Goal: Information Seeking & Learning: Learn about a topic

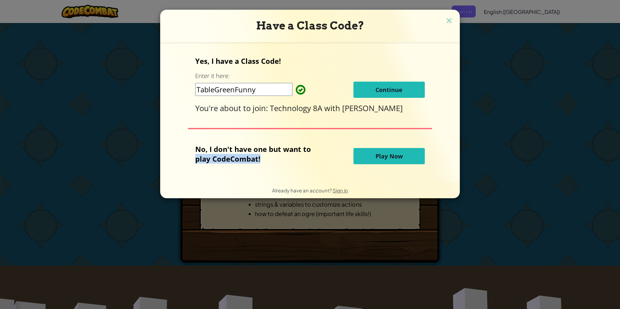
click at [336, 153] on div "No, I don't have one but want to play CodeCombat!" at bounding box center [274, 156] width 158 height 24
click at [393, 86] on span "Continue" at bounding box center [388, 90] width 27 height 8
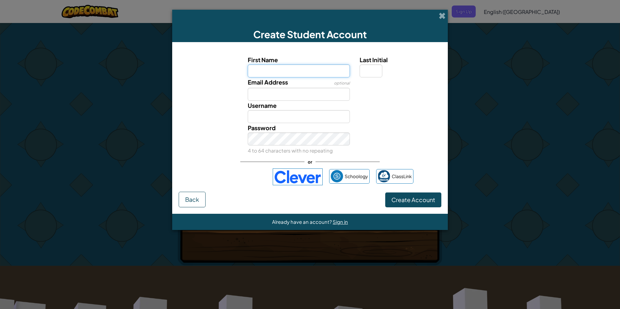
click at [301, 73] on input "First Name" at bounding box center [299, 70] width 102 height 13
type input "super salad"
type input "Super salad"
click at [364, 64] on input "Last Initial" at bounding box center [370, 70] width 23 height 13
type input "l"
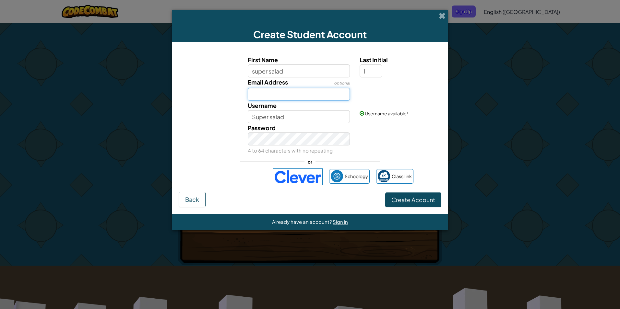
type input "Super saladL"
click at [324, 100] on input "Email Address" at bounding box center [299, 94] width 102 height 13
click at [192, 176] on div "First Name super salad Last Initial l Email Address optional Username Super sal…" at bounding box center [310, 120] width 263 height 143
click at [341, 97] on input "Email Address" at bounding box center [299, 94] width 102 height 13
type input "[EMAIL_ADDRESS]"
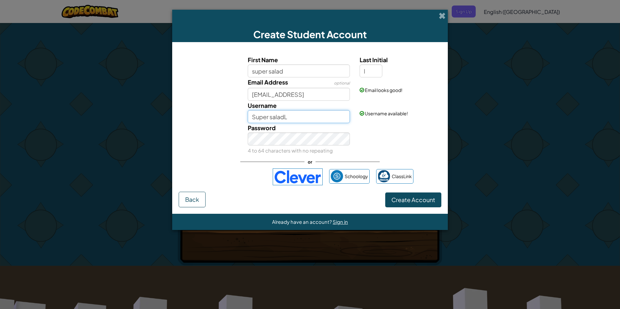
click at [320, 119] on input "Super saladL" at bounding box center [299, 116] width 102 height 13
click at [539, 113] on div "Create Student Account First Name super salad Last Initial l Email Address opti…" at bounding box center [310, 154] width 620 height 309
click at [311, 117] on input "Super saladL porn" at bounding box center [299, 116] width 102 height 13
type input "S"
click at [287, 71] on input "super salad" at bounding box center [299, 70] width 102 height 13
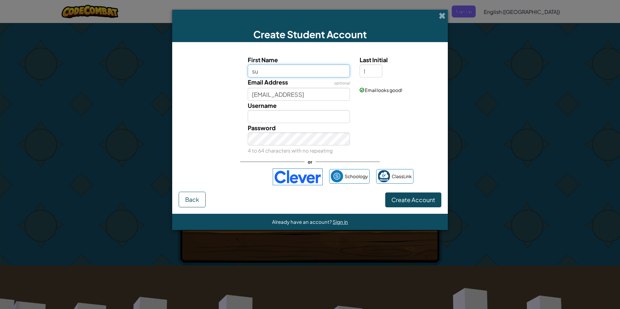
type input "s"
type input "dragos"
click at [268, 115] on input "DragosL" at bounding box center [299, 116] width 102 height 13
click at [280, 116] on input "DragosL" at bounding box center [299, 116] width 102 height 13
type input "Dragos"
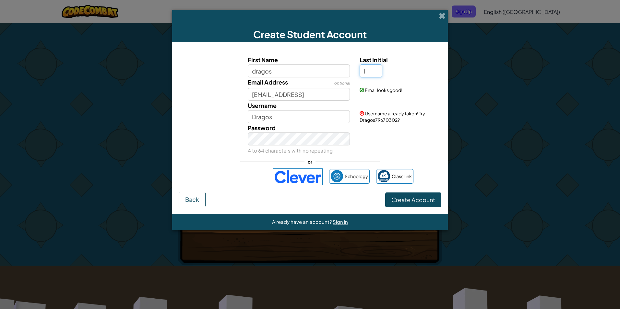
click at [369, 72] on input "l" at bounding box center [370, 70] width 23 height 13
type input "d"
click at [415, 198] on span "Create Account" at bounding box center [413, 199] width 44 height 7
click at [421, 201] on button "Create Account" at bounding box center [413, 200] width 56 height 15
click at [391, 115] on span "Username already taken! Try DragosD66437870?" at bounding box center [391, 117] width 65 height 12
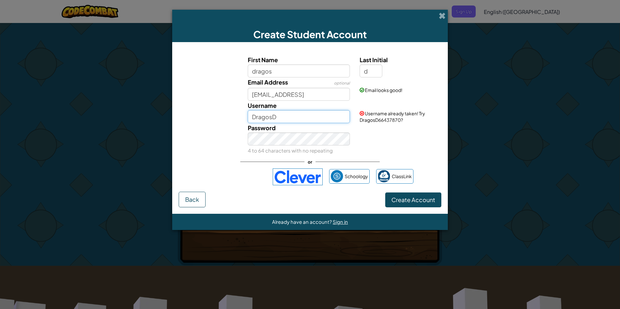
click at [301, 115] on input "DragosD" at bounding box center [299, 116] width 102 height 13
click at [412, 198] on button "Create Account" at bounding box center [413, 200] width 56 height 15
click at [274, 117] on input "Dragos" at bounding box center [299, 116] width 102 height 13
type input "Dragos67"
click at [405, 196] on button "Create Account" at bounding box center [413, 200] width 56 height 15
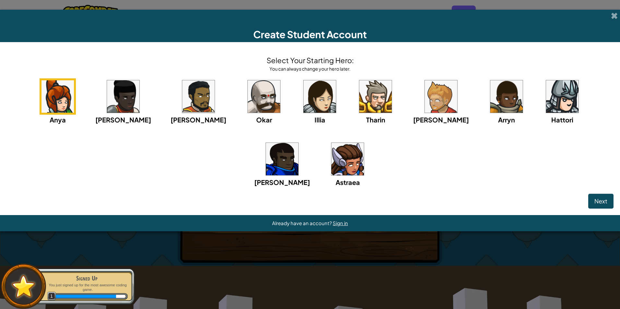
click at [298, 143] on img at bounding box center [282, 159] width 32 height 32
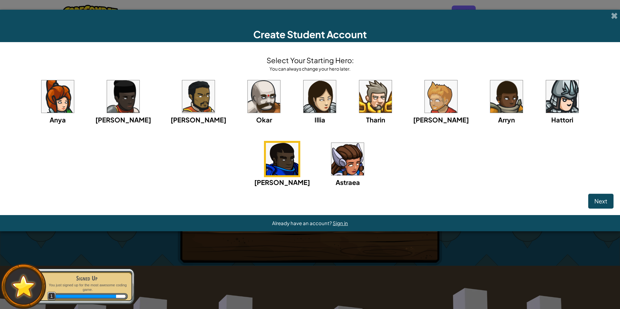
click at [298, 143] on img at bounding box center [282, 159] width 32 height 32
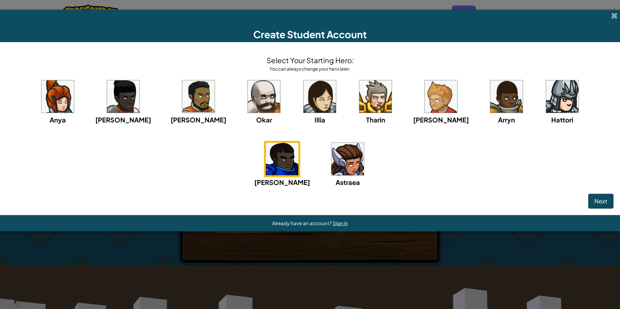
click at [298, 143] on img at bounding box center [282, 159] width 32 height 32
click at [605, 201] on span "Next" at bounding box center [600, 200] width 13 height 7
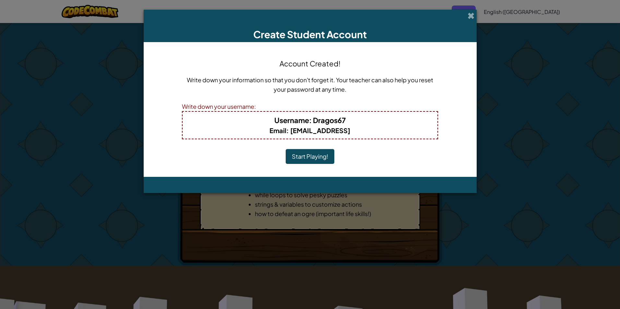
click at [311, 155] on button "Start Playing!" at bounding box center [310, 156] width 49 height 15
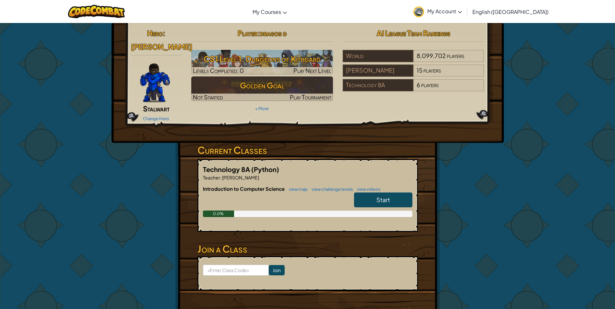
click at [368, 194] on link "Start" at bounding box center [383, 200] width 58 height 15
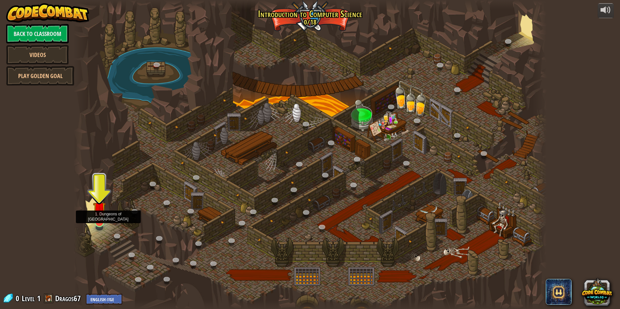
click at [97, 223] on div at bounding box center [99, 221] width 9 height 9
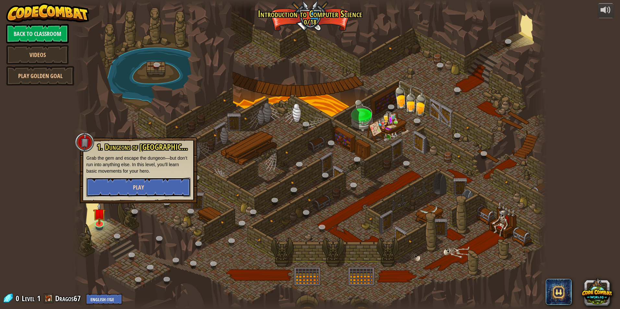
click at [161, 189] on button "Play" at bounding box center [138, 187] width 104 height 19
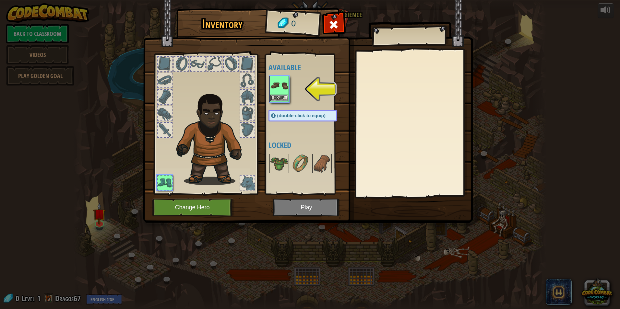
click at [281, 91] on img at bounding box center [279, 85] width 18 height 18
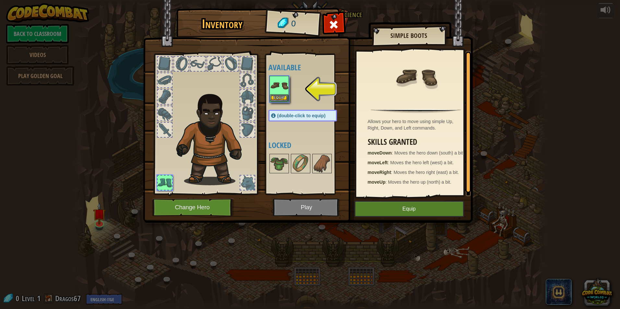
click at [279, 84] on img at bounding box center [279, 85] width 18 height 18
click at [278, 95] on button "Equip" at bounding box center [279, 98] width 18 height 7
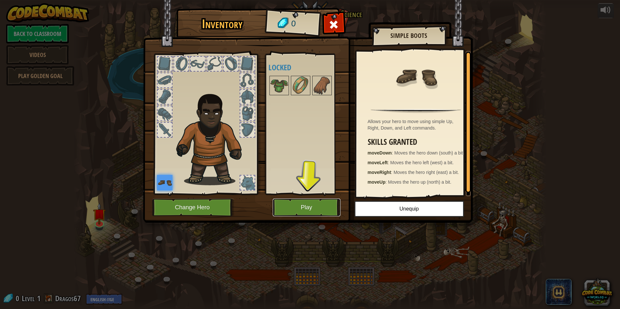
click at [302, 209] on button "Play" at bounding box center [307, 208] width 68 height 18
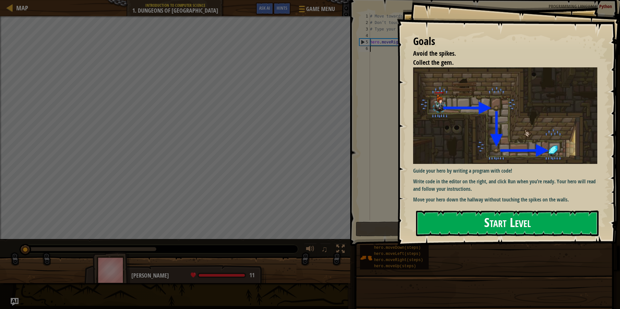
click at [563, 221] on button "Start Level" at bounding box center [507, 224] width 182 height 26
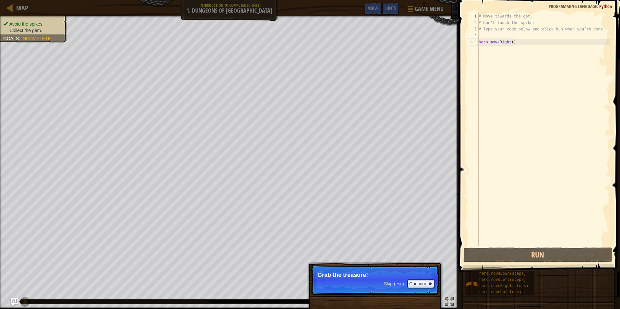
drag, startPoint x: 359, startPoint y: 304, endPoint x: 362, endPoint y: 295, distance: 9.2
click at [359, 304] on div "Skip (esc) Continue Grab the treasure!" at bounding box center [374, 313] width 135 height 96
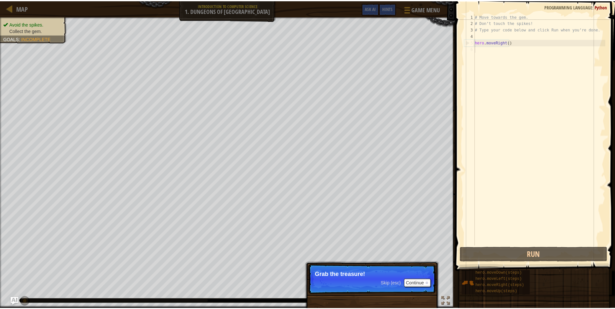
scroll to position [3, 0]
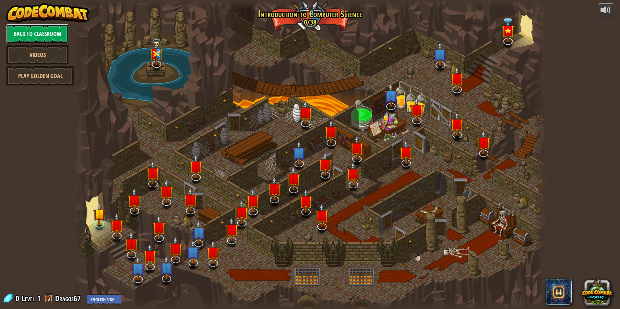
click at [35, 32] on link "Back to Classroom" at bounding box center [37, 33] width 63 height 19
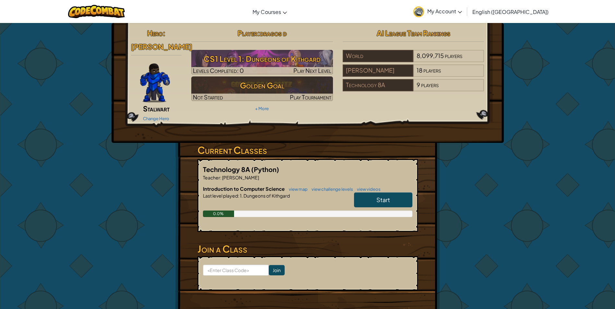
click at [395, 193] on link "Start" at bounding box center [383, 200] width 58 height 15
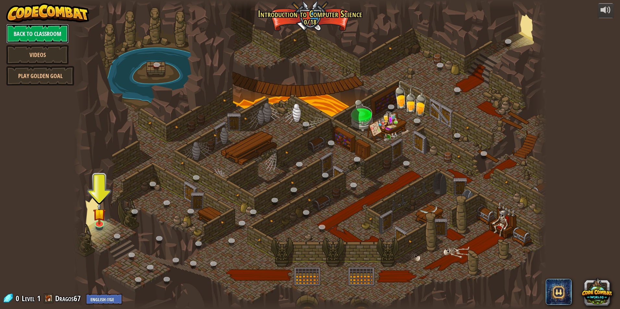
click at [43, 33] on link "Back to Classroom" at bounding box center [37, 33] width 63 height 19
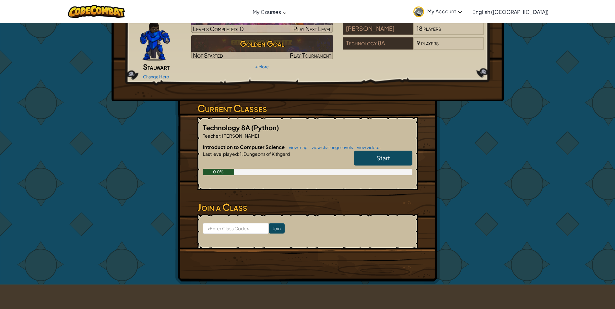
scroll to position [43, 0]
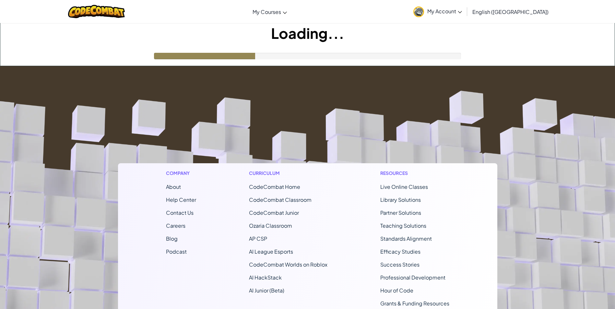
scroll to position [43, 0]
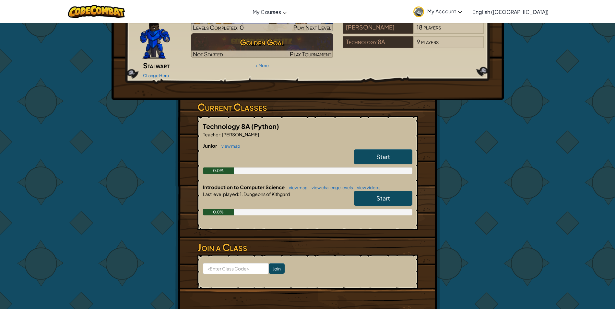
click at [394, 151] on link "Start" at bounding box center [383, 156] width 58 height 15
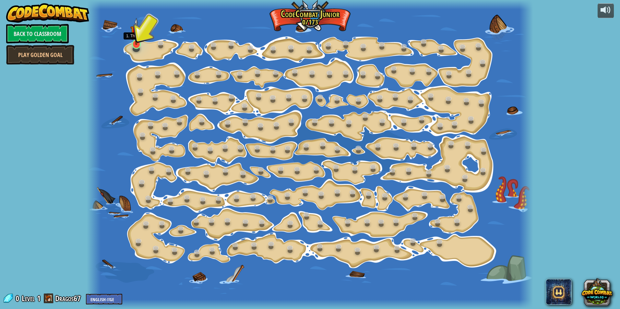
click at [140, 41] on img at bounding box center [136, 31] width 12 height 27
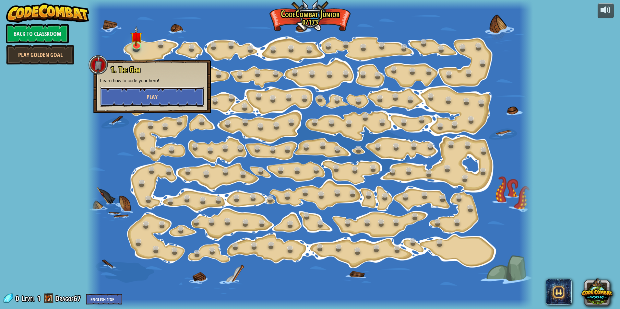
click at [154, 99] on span "Play" at bounding box center [151, 97] width 11 height 8
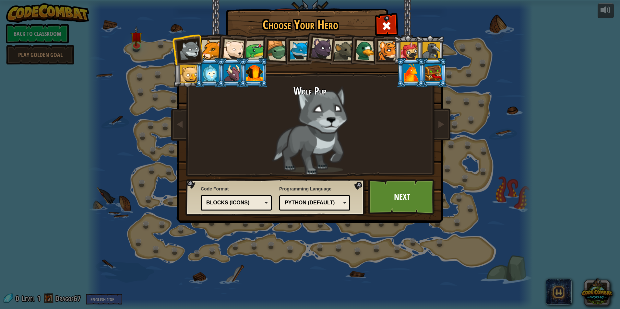
click at [243, 202] on div "Blocks (Icons)" at bounding box center [234, 202] width 56 height 7
click at [403, 196] on link "Next" at bounding box center [402, 197] width 68 height 36
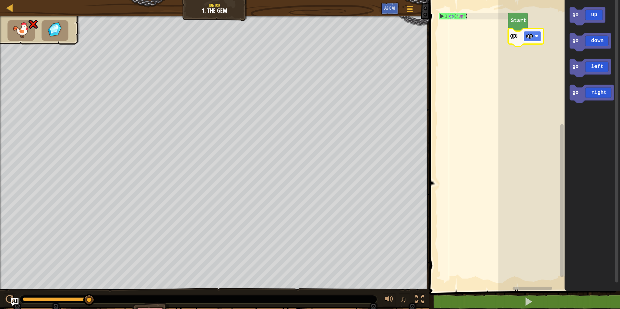
click at [538, 35] on g "up" at bounding box center [532, 36] width 18 height 10
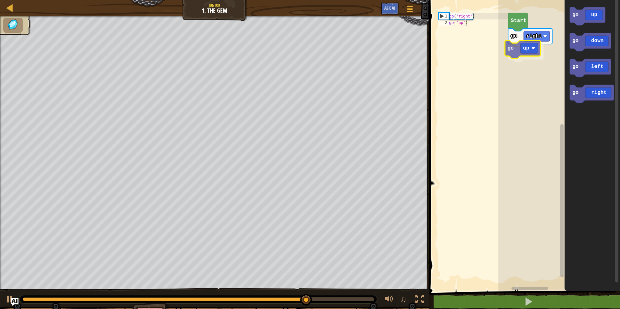
click at [528, 54] on div "Start go right go up go up go down go left go right go up" at bounding box center [559, 144] width 122 height 294
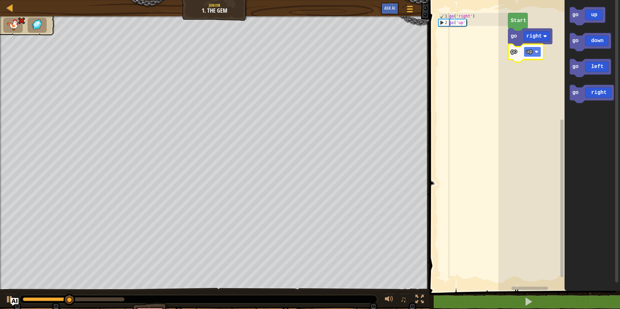
click at [537, 54] on image "Blockly Workspace" at bounding box center [536, 52] width 4 height 4
click at [535, 53] on image "Blockly Workspace" at bounding box center [536, 52] width 4 height 4
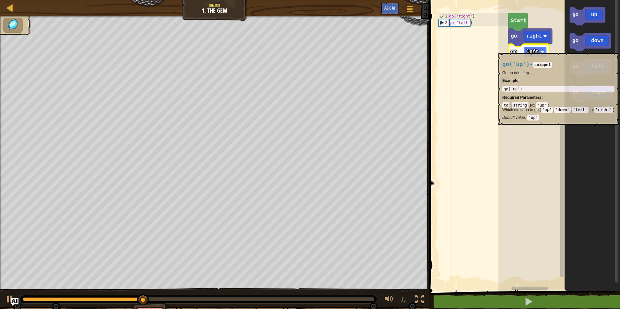
click at [540, 50] on rect "Blockly Workspace" at bounding box center [534, 52] width 23 height 10
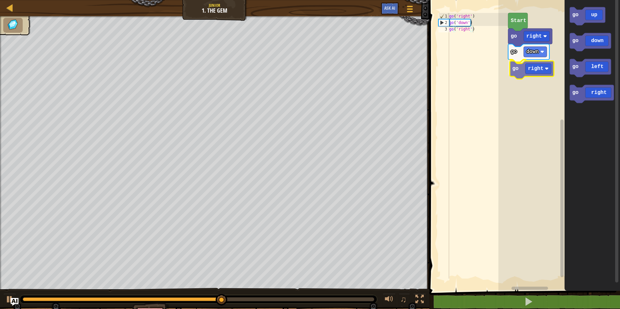
click at [533, 69] on div "Start go right go down go right go up go down go left go right go right" at bounding box center [559, 144] width 122 height 294
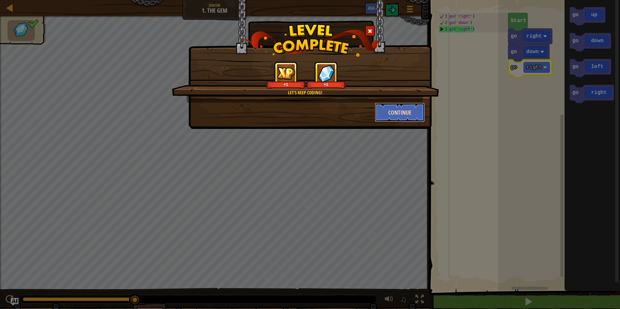
click at [422, 111] on button "Continue" at bounding box center [400, 112] width 50 height 19
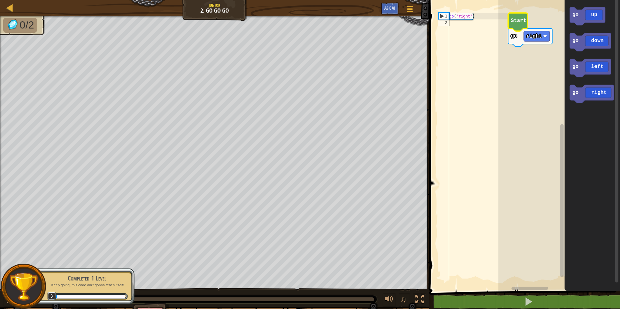
click at [512, 20] on text "Start" at bounding box center [518, 21] width 16 height 6
click at [515, 23] on text "Start" at bounding box center [518, 21] width 16 height 6
click at [521, 27] on icon "Blockly Workspace" at bounding box center [517, 22] width 19 height 18
click at [522, 27] on icon "Blockly Workspace" at bounding box center [517, 22] width 19 height 18
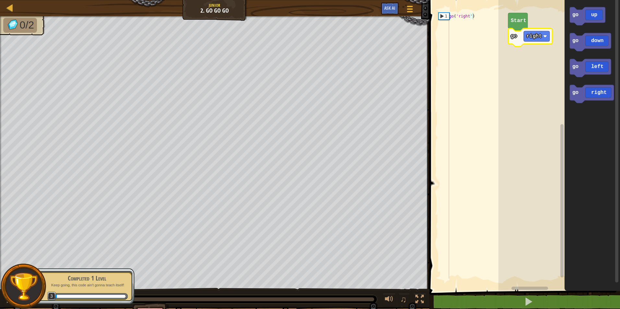
click at [534, 43] on icon "Blockly Workspace" at bounding box center [530, 38] width 44 height 18
click at [537, 40] on rect "Blockly Workspace" at bounding box center [536, 36] width 26 height 10
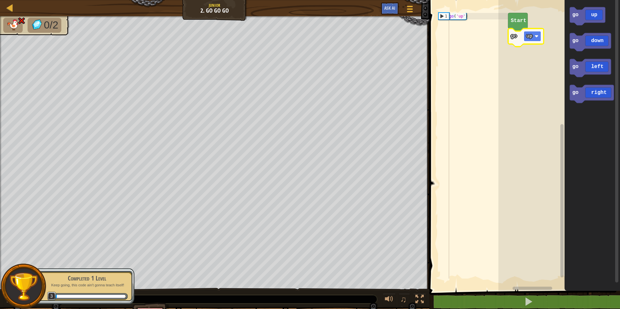
click at [533, 38] on rect "Blockly Workspace" at bounding box center [532, 36] width 18 height 10
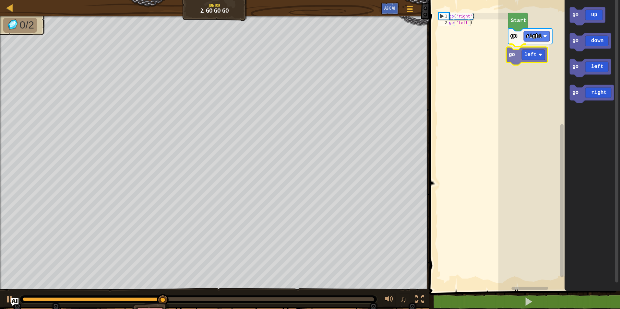
click at [530, 62] on div "Start go right go left go up go down go left go right go left" at bounding box center [559, 144] width 122 height 294
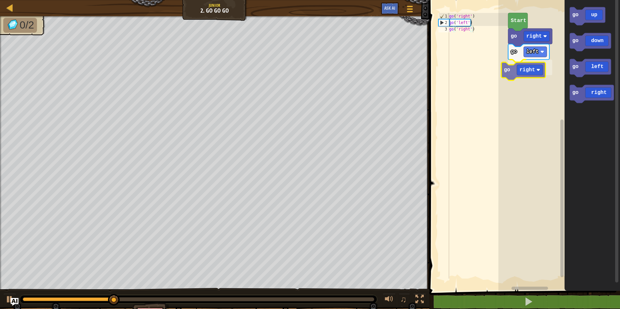
click at [510, 69] on div "Start go right go left go right go up go down go left go right go right" at bounding box center [559, 144] width 122 height 294
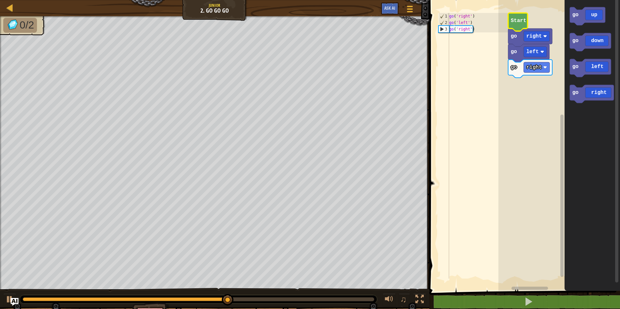
click at [517, 17] on icon "Blockly Workspace" at bounding box center [517, 22] width 19 height 18
click at [518, 20] on text "Start" at bounding box center [518, 21] width 16 height 6
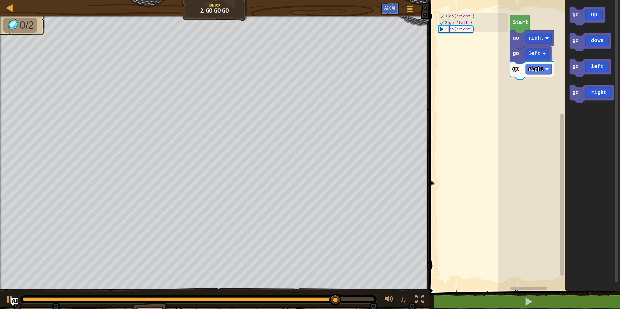
click at [526, 77] on rect "Blockly Workspace" at bounding box center [559, 144] width 122 height 294
click at [523, 67] on icon "Blockly Workspace" at bounding box center [532, 70] width 44 height 18
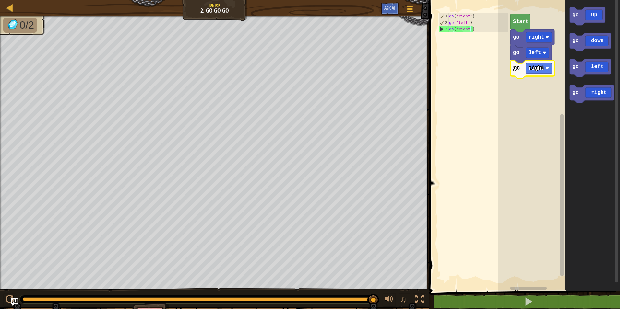
click at [523, 69] on icon "Blockly Workspace" at bounding box center [532, 70] width 44 height 18
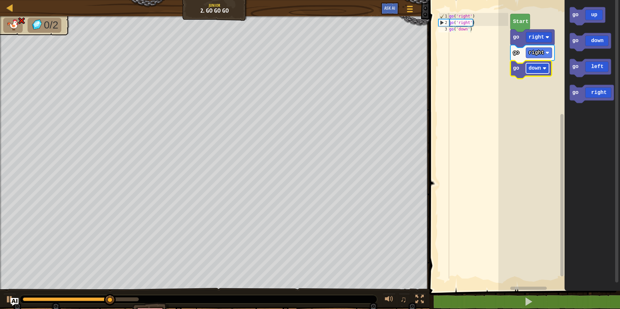
click at [542, 66] on rect "Blockly Workspace" at bounding box center [537, 68] width 23 height 10
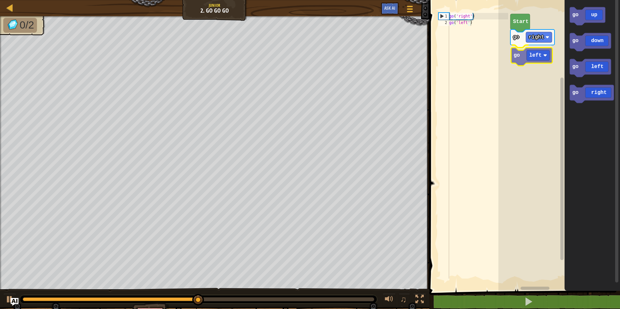
click at [532, 61] on div "Start go right go left go up go down go left go right go left" at bounding box center [559, 144] width 122 height 294
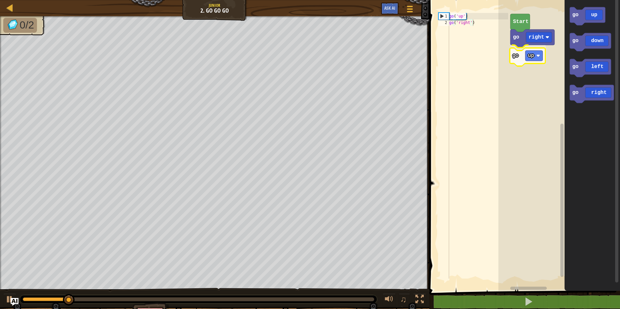
click at [529, 57] on div "Start go right go up go up go down go left go right go up" at bounding box center [559, 144] width 122 height 294
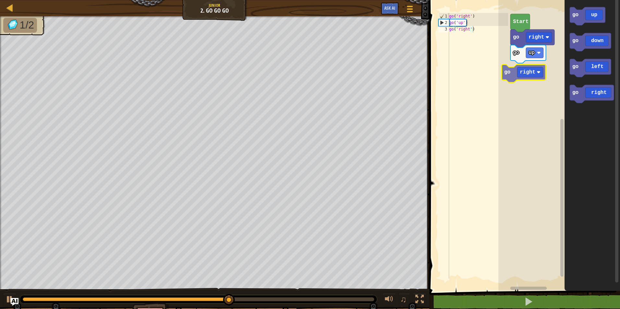
click at [540, 78] on div "Start go right go up go up go down go left go right go right" at bounding box center [559, 144] width 122 height 294
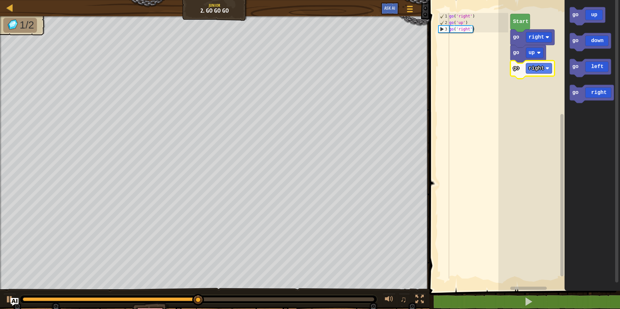
click at [554, 96] on rect "Blockly Workspace" at bounding box center [559, 144] width 122 height 294
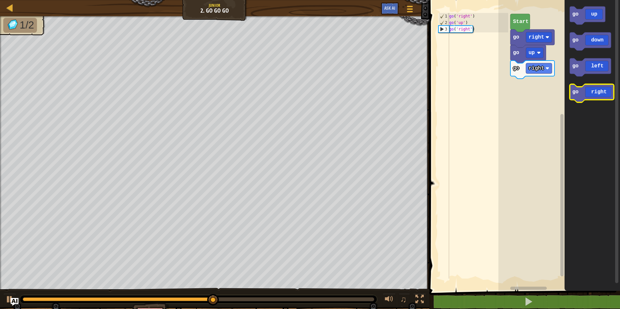
click at [598, 99] on div "Start go right go up go right go up go down go left go right" at bounding box center [559, 144] width 122 height 294
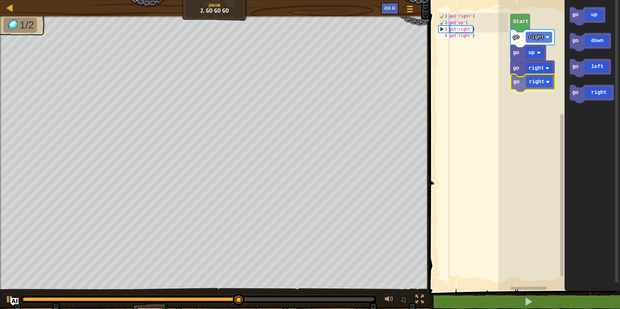
click at [539, 88] on div "Start go right go up go right go right go up go down go left go right go right" at bounding box center [559, 144] width 122 height 294
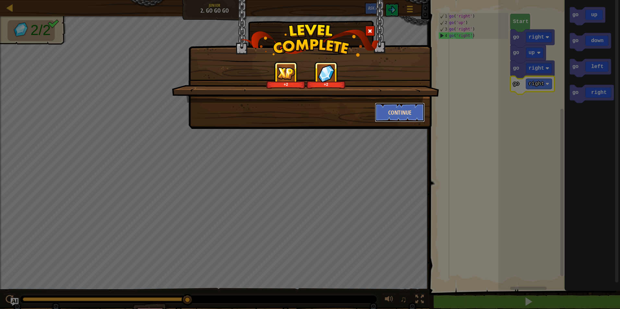
click at [400, 117] on button "Continue" at bounding box center [400, 112] width 50 height 19
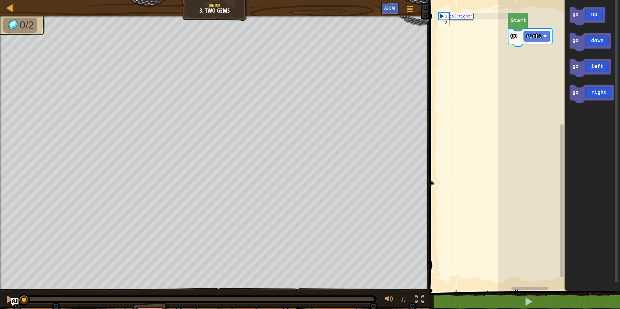
click at [516, 18] on text "Start" at bounding box center [518, 21] width 16 height 6
click at [531, 56] on div "go right go right Start go up go down go left go right go right" at bounding box center [559, 144] width 122 height 294
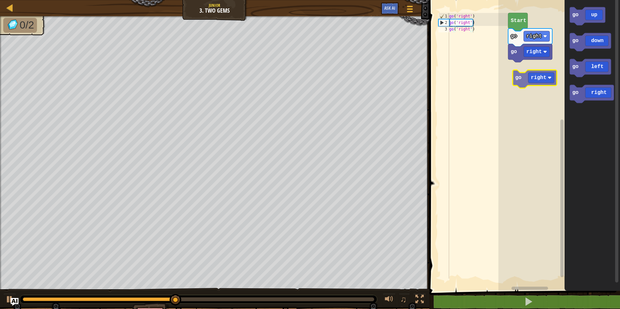
click at [539, 76] on div "go right go right Start go up go down go left go right go right" at bounding box center [559, 144] width 122 height 294
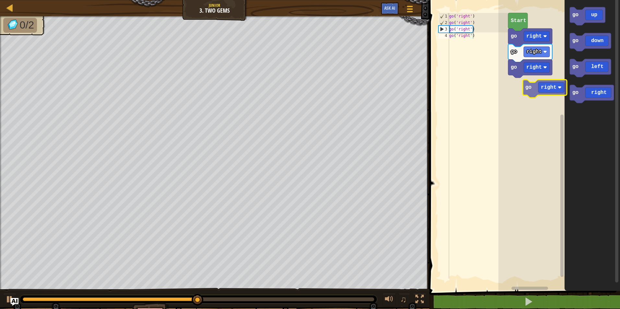
click at [542, 88] on div "go right go right go right Start go up go down go left go right go right" at bounding box center [559, 144] width 122 height 294
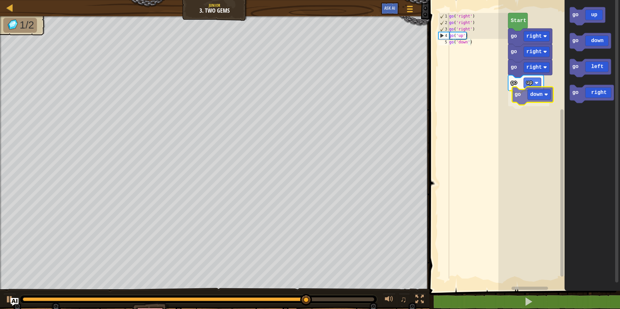
click at [529, 99] on div "Start go right go right go right go up go down go up go down go left go right g…" at bounding box center [559, 144] width 122 height 294
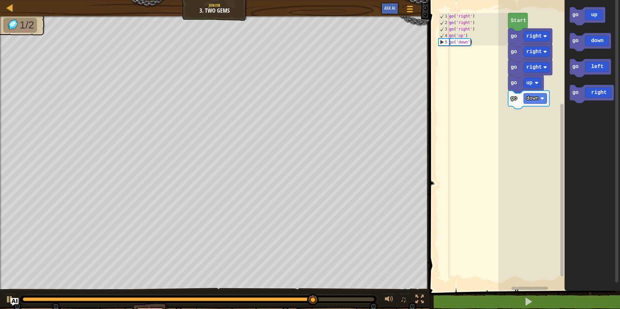
click at [526, 118] on div "Start go right go right go right go up go down go up go down go left go right" at bounding box center [559, 144] width 122 height 294
click at [541, 111] on div "Start go right go right go right go up go down go up go down go left go right" at bounding box center [559, 144] width 122 height 294
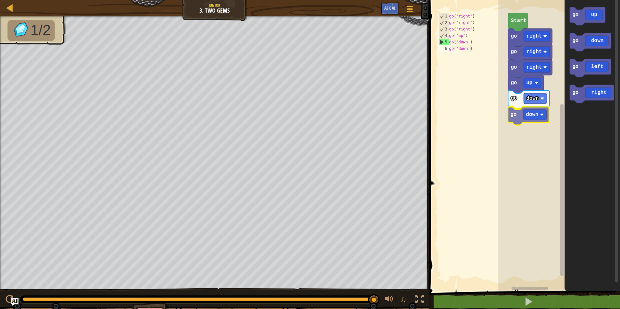
click at [526, 117] on div "Start go right go right go right go up go down go down go up go down go left go…" at bounding box center [559, 144] width 122 height 294
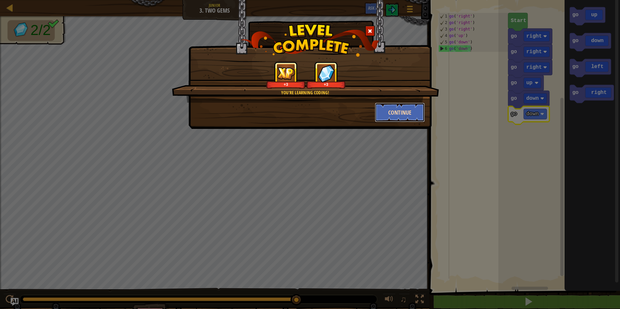
click at [406, 110] on button "Continue" at bounding box center [400, 112] width 50 height 19
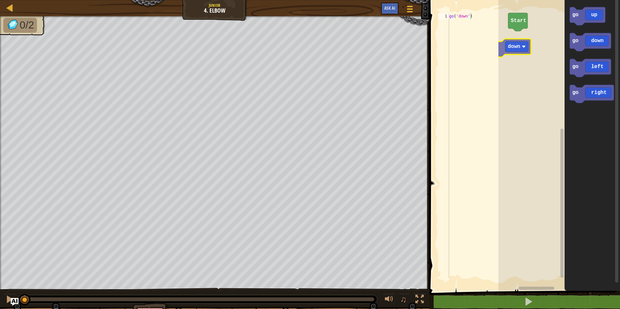
click at [519, 45] on div "Start go up go down go left go right go down" at bounding box center [559, 144] width 122 height 294
click at [533, 42] on div "Start go down go up go down go left go right go down" at bounding box center [559, 144] width 122 height 294
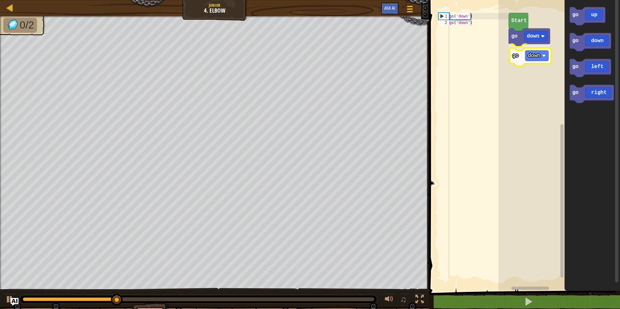
click at [544, 63] on div "go down go down Start go up go down go left go right go down" at bounding box center [559, 144] width 122 height 294
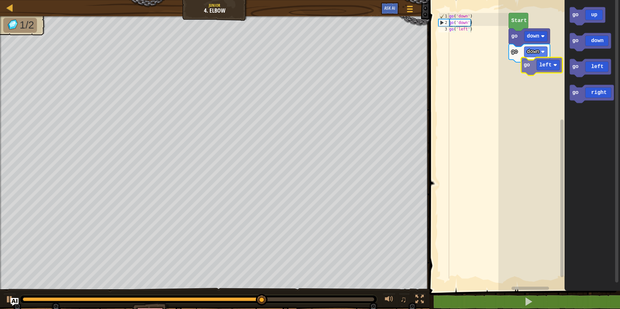
click at [536, 72] on div "go down go down Start go up go down go left go right go left" at bounding box center [559, 144] width 122 height 294
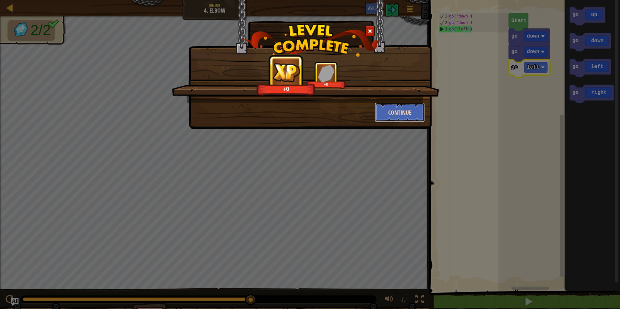
click at [385, 111] on button "Continue" at bounding box center [400, 112] width 50 height 19
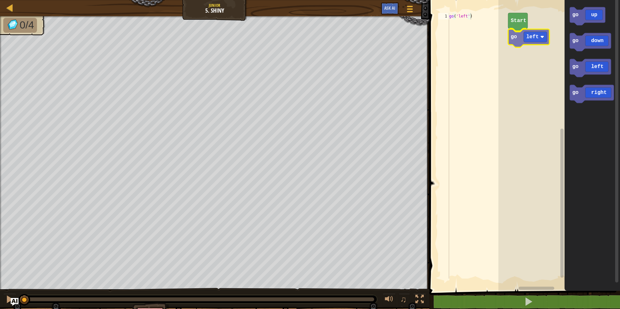
click at [525, 39] on div "Start go left go up go down go left go right go left" at bounding box center [559, 144] width 122 height 294
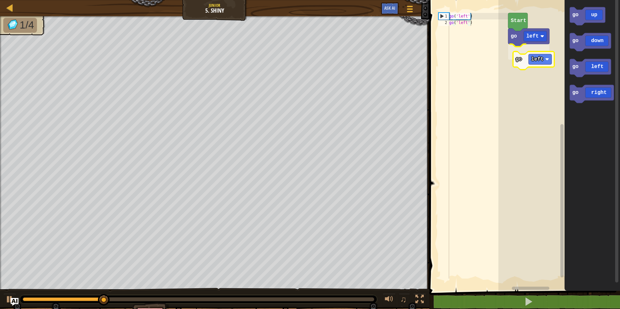
click at [544, 58] on div "go left go left Start go up go down go left go right go left" at bounding box center [559, 144] width 122 height 294
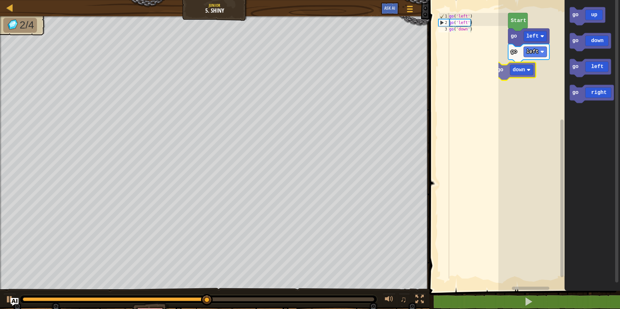
click at [519, 69] on div "go left go left Start go down go up go down go left go right go down" at bounding box center [559, 144] width 122 height 294
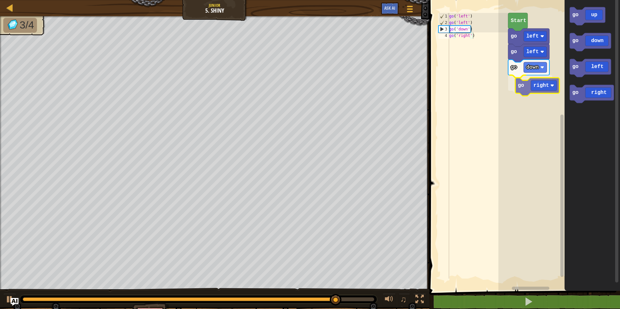
click at [548, 89] on div "go down go right go left go left Start go up go down go left go right go right" at bounding box center [559, 144] width 122 height 294
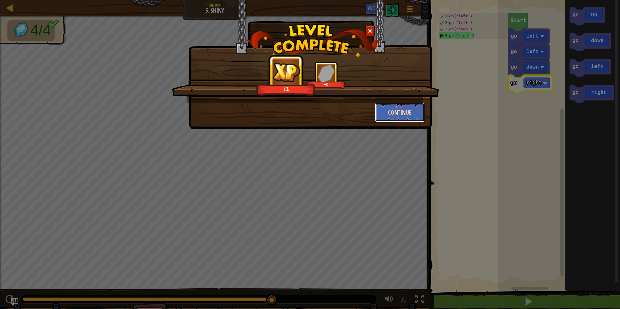
click at [394, 113] on button "Continue" at bounding box center [400, 112] width 50 height 19
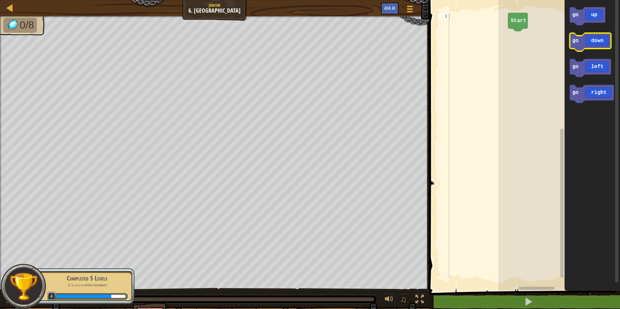
click at [597, 43] on icon "Blockly Workspace" at bounding box center [589, 42] width 41 height 18
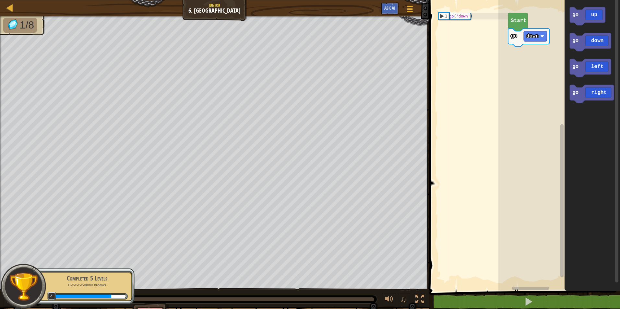
click at [581, 29] on icon "Blockly Workspace" at bounding box center [591, 144] width 55 height 294
click at [540, 35] on image "Blockly Workspace" at bounding box center [542, 36] width 4 height 4
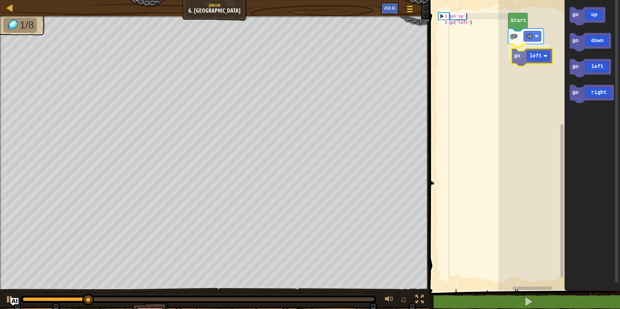
click at [539, 55] on div "Start go up go left go up go down go left go right go left" at bounding box center [559, 144] width 122 height 294
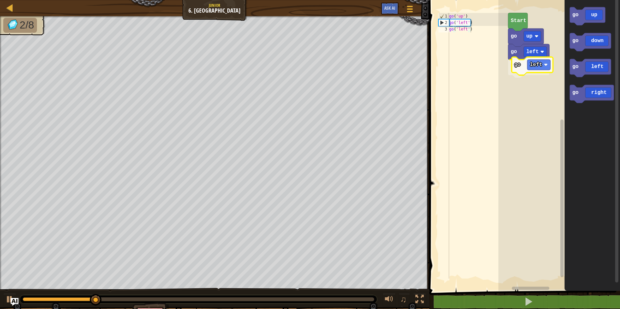
click at [526, 68] on div "Start go up go left go left go up go down go left go right go left" at bounding box center [559, 144] width 122 height 294
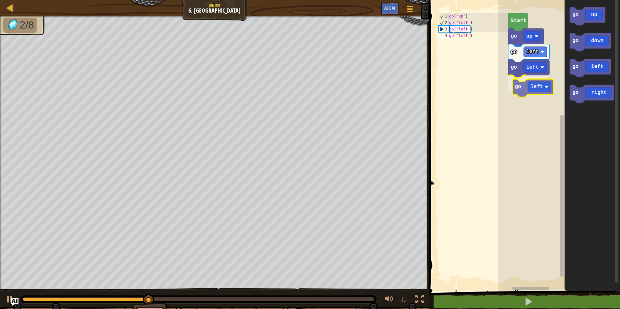
click at [528, 91] on div "Start go up go left go left go left go up go down go left go right go left" at bounding box center [559, 144] width 122 height 294
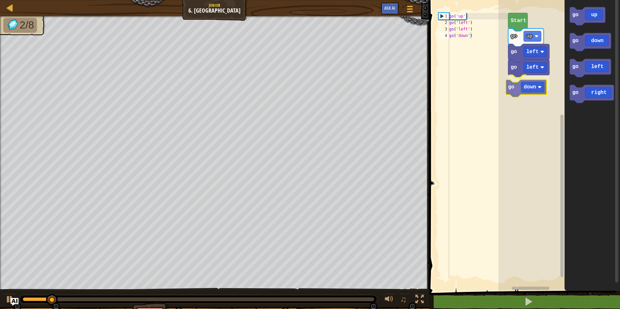
click at [526, 86] on div "Start go up go left go left go down go up go down go left go right go down" at bounding box center [559, 144] width 122 height 294
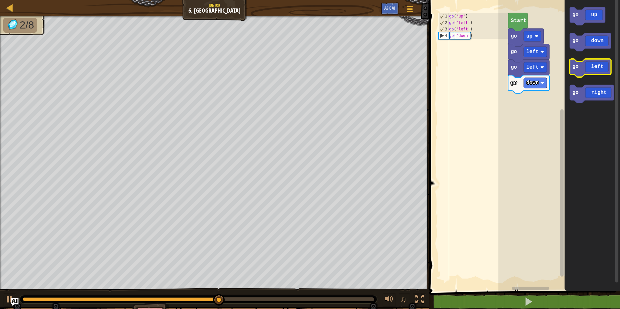
click at [591, 69] on icon "Blockly Workspace" at bounding box center [589, 68] width 41 height 18
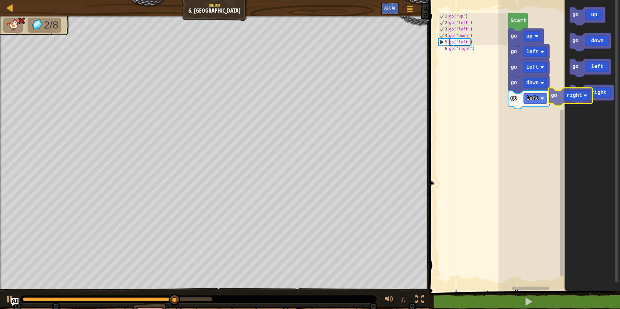
click at [540, 102] on div "Start go up go left go left go down go left go up go down go left go right go r…" at bounding box center [559, 144] width 122 height 294
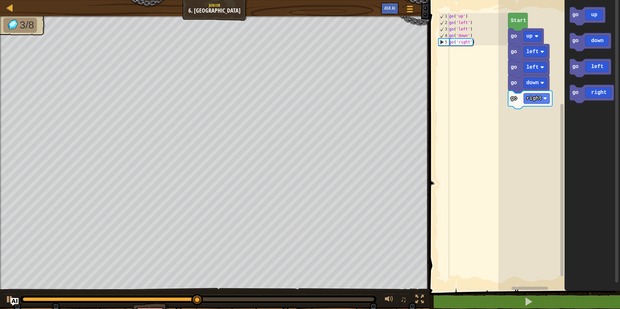
click at [539, 95] on div "Start go up go left go left go down go right go up go down go left go right" at bounding box center [559, 144] width 122 height 294
click at [512, 120] on div "Start go up go left go left go down go right go down go up go down go left go r…" at bounding box center [559, 144] width 122 height 294
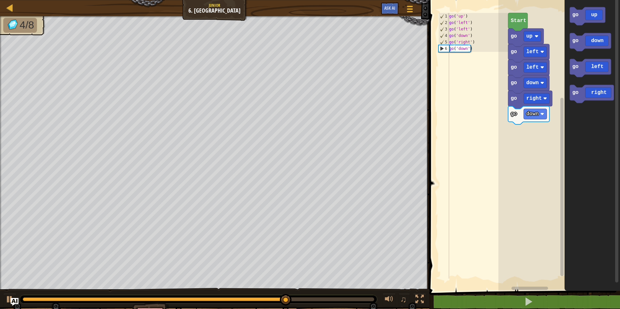
click at [552, 125] on div "Start go up go left go left go down go right go down go up go down go left go r…" at bounding box center [559, 144] width 122 height 294
click at [569, 129] on icon "go up go down go left go right" at bounding box center [591, 144] width 55 height 294
click at [591, 96] on icon "Blockly Workspace" at bounding box center [591, 94] width 44 height 18
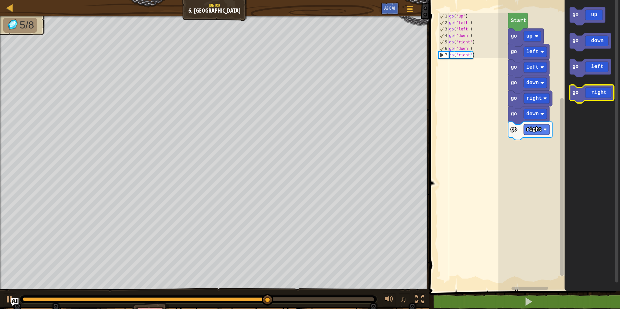
click at [588, 100] on g "go up go down go left go right" at bounding box center [591, 55] width 44 height 96
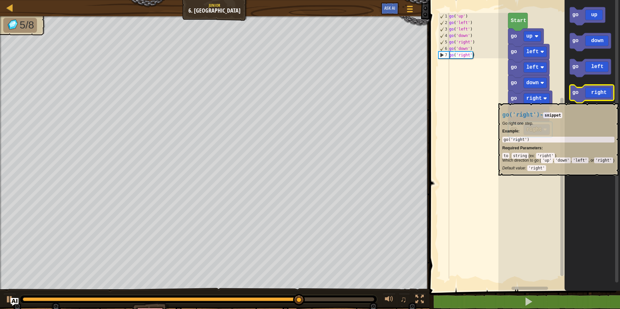
click at [588, 100] on icon "Blockly Workspace" at bounding box center [591, 94] width 44 height 18
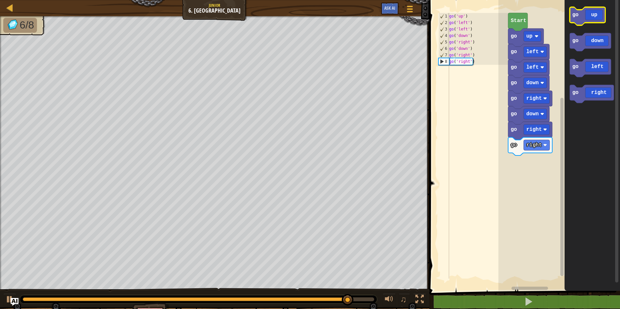
click at [591, 18] on icon "Blockly Workspace" at bounding box center [587, 16] width 36 height 18
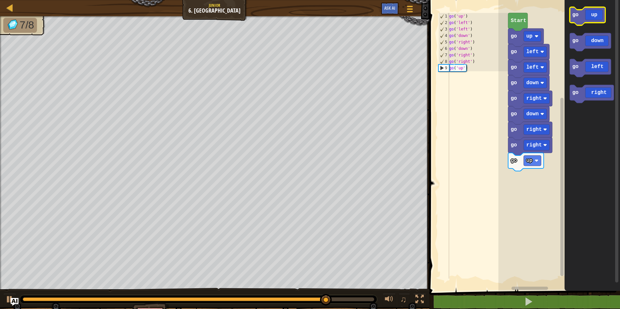
click at [595, 18] on icon "Blockly Workspace" at bounding box center [587, 16] width 36 height 18
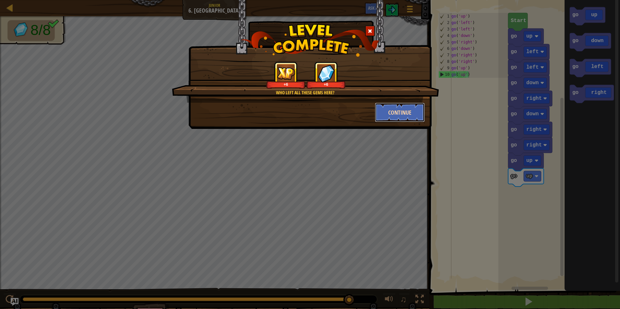
click at [391, 117] on button "Continue" at bounding box center [400, 112] width 50 height 19
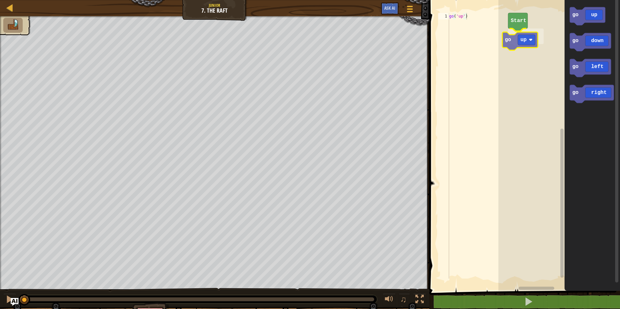
click at [522, 44] on div "Start go up go up go down go left go right go up" at bounding box center [559, 144] width 122 height 294
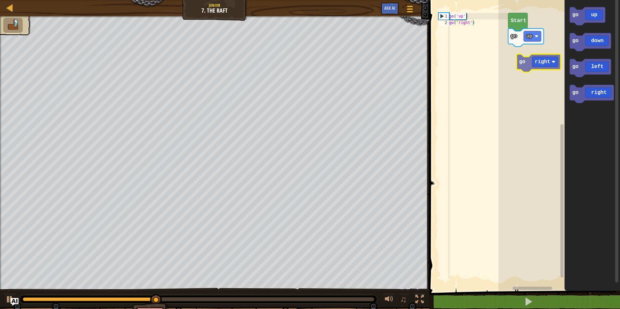
click at [553, 56] on div "Start go up go up go down go left go right go right" at bounding box center [559, 144] width 122 height 294
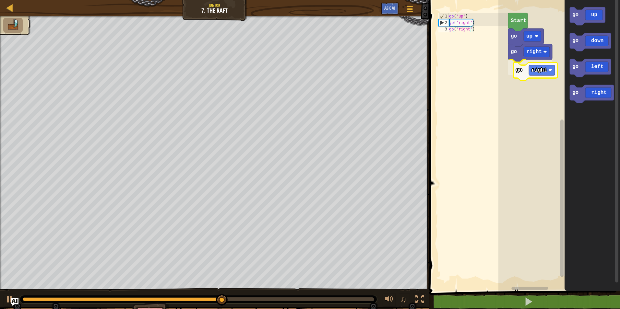
click at [551, 69] on div "go right go right go up Start go up go down go left go right go right" at bounding box center [559, 144] width 122 height 294
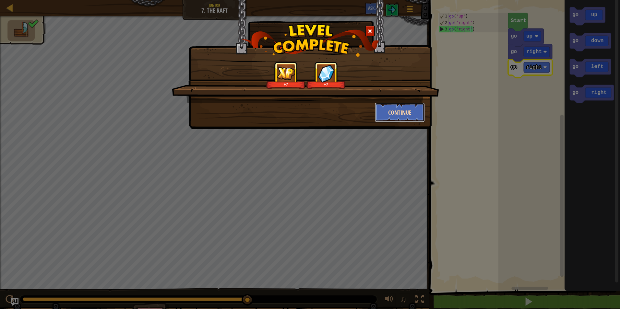
click at [390, 115] on button "Continue" at bounding box center [400, 112] width 50 height 19
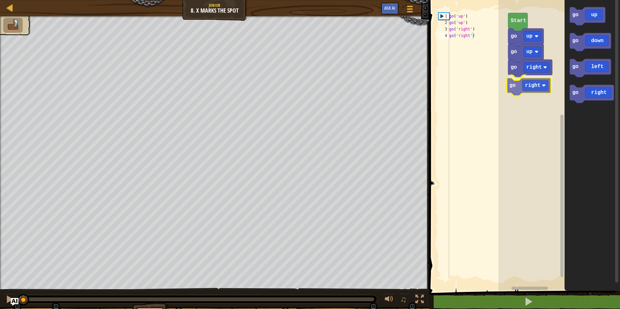
click at [533, 85] on div "go right go right go up go up Start go up go down go left go right go right" at bounding box center [559, 144] width 122 height 294
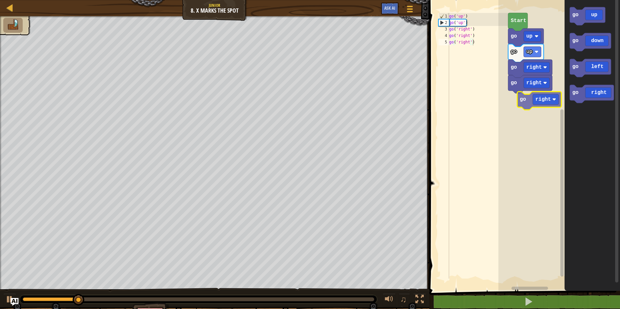
click at [527, 102] on div "go right go right go up go up Start go up go down go left go right go right" at bounding box center [559, 144] width 122 height 294
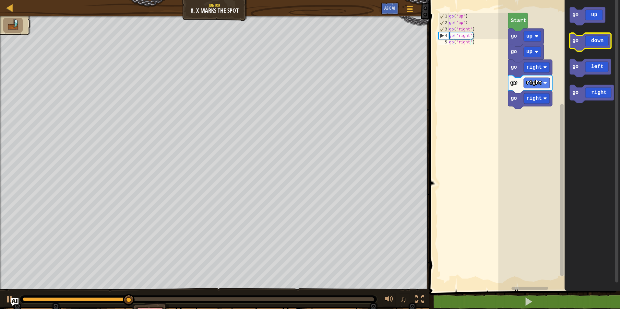
click at [591, 46] on icon "Blockly Workspace" at bounding box center [589, 42] width 41 height 18
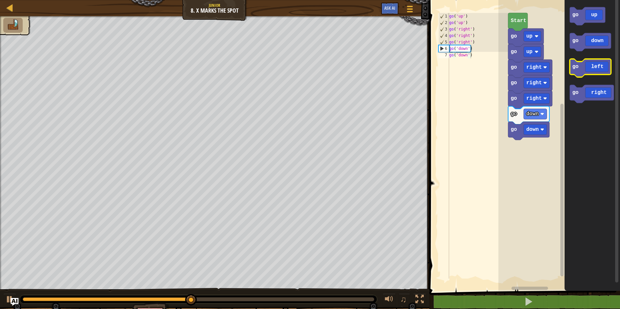
click at [594, 68] on icon "Blockly Workspace" at bounding box center [589, 68] width 41 height 18
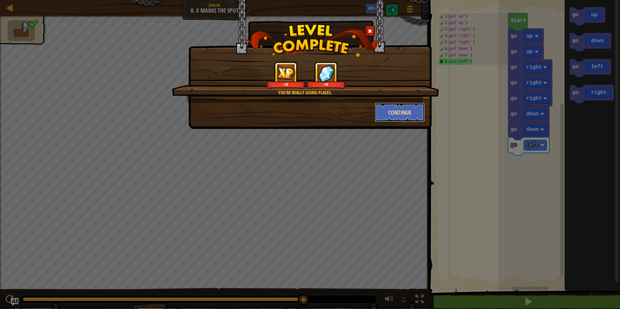
click at [397, 108] on button "Continue" at bounding box center [400, 112] width 50 height 19
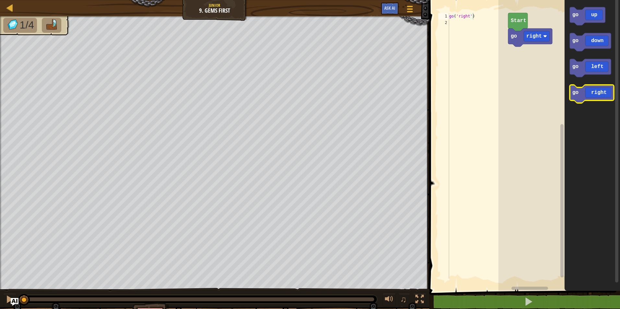
click at [594, 96] on icon "Blockly Workspace" at bounding box center [591, 94] width 44 height 18
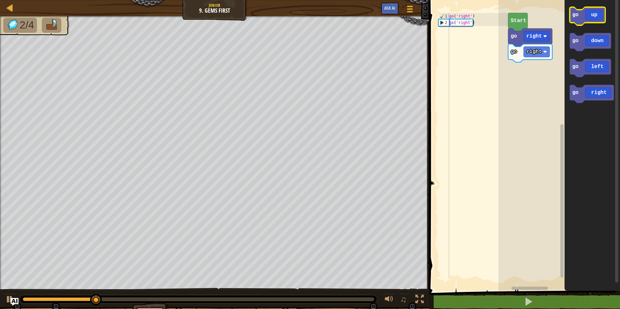
click at [589, 19] on icon "Blockly Workspace" at bounding box center [587, 16] width 36 height 18
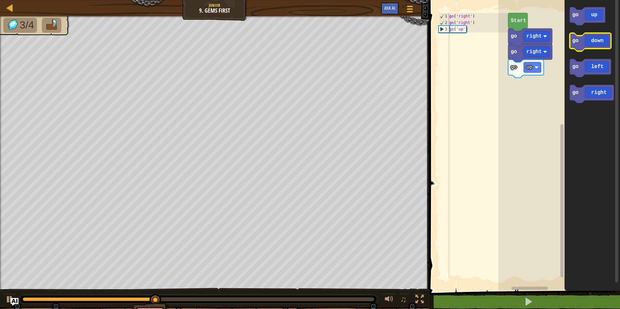
click at [598, 44] on icon "Blockly Workspace" at bounding box center [589, 42] width 41 height 18
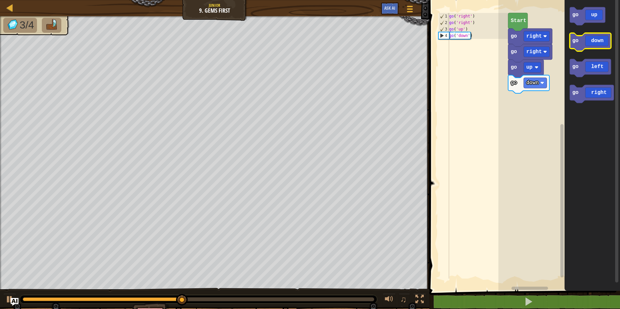
click at [598, 44] on icon "Blockly Workspace" at bounding box center [589, 42] width 41 height 18
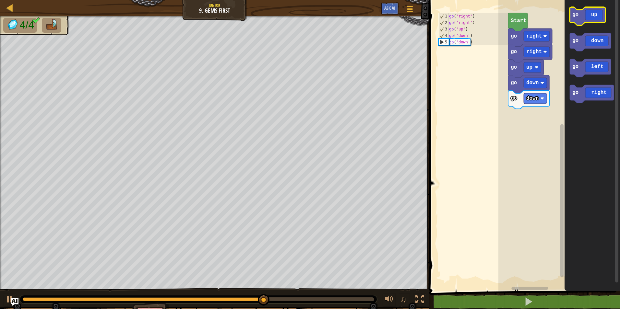
click at [593, 20] on icon "Blockly Workspace" at bounding box center [587, 16] width 36 height 18
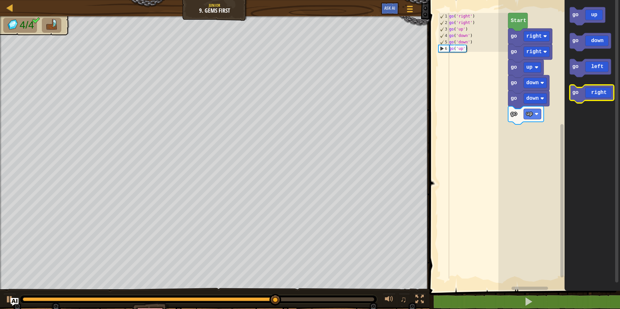
click at [602, 89] on icon "Blockly Workspace" at bounding box center [591, 94] width 44 height 18
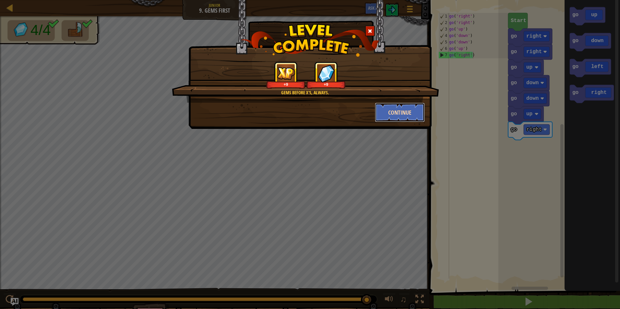
click at [401, 120] on button "Continue" at bounding box center [400, 112] width 50 height 19
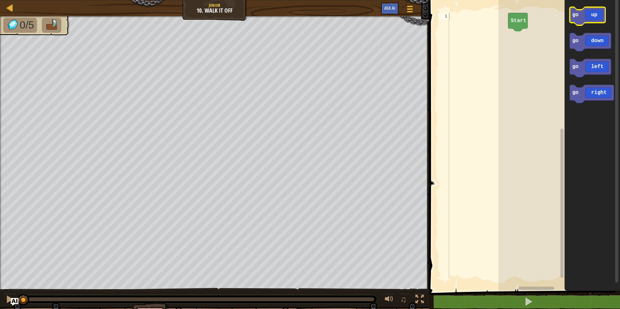
click at [584, 20] on icon "Blockly Workspace" at bounding box center [587, 16] width 36 height 18
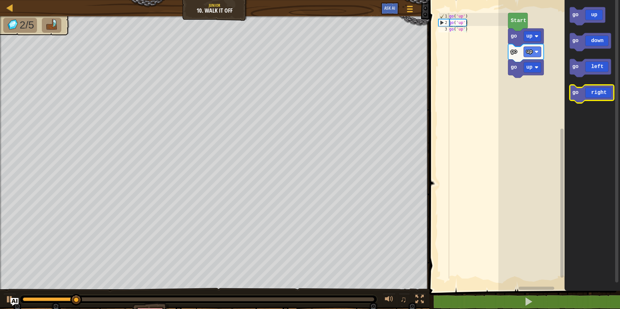
click at [595, 92] on icon "Blockly Workspace" at bounding box center [591, 94] width 44 height 18
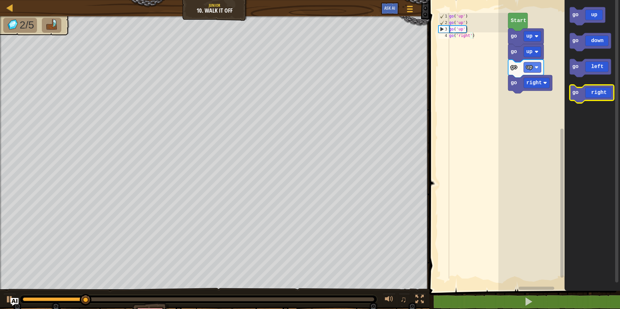
click at [595, 92] on icon "Blockly Workspace" at bounding box center [591, 94] width 44 height 18
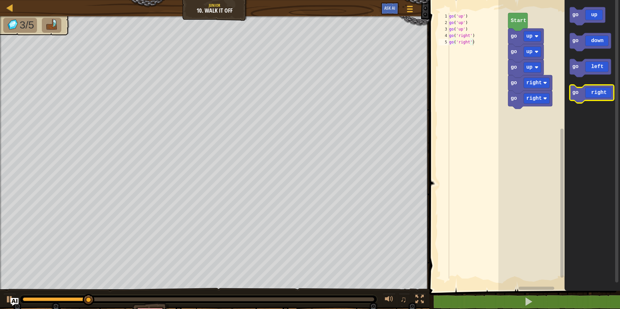
click at [594, 92] on icon "Blockly Workspace" at bounding box center [591, 94] width 44 height 18
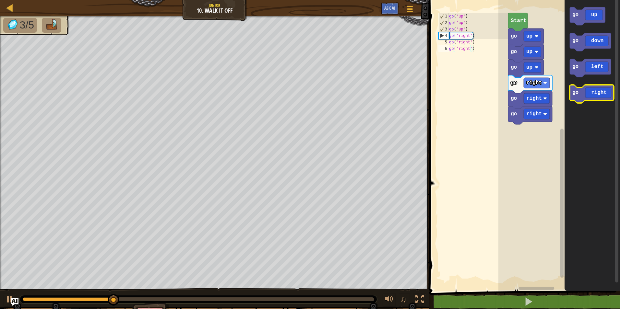
click at [593, 96] on icon "Blockly Workspace" at bounding box center [591, 94] width 44 height 18
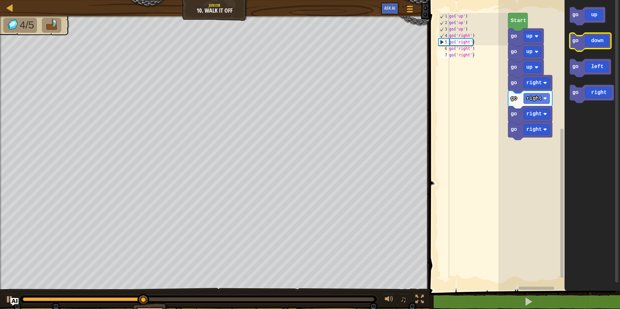
click at [593, 41] on icon "Blockly Workspace" at bounding box center [589, 42] width 41 height 18
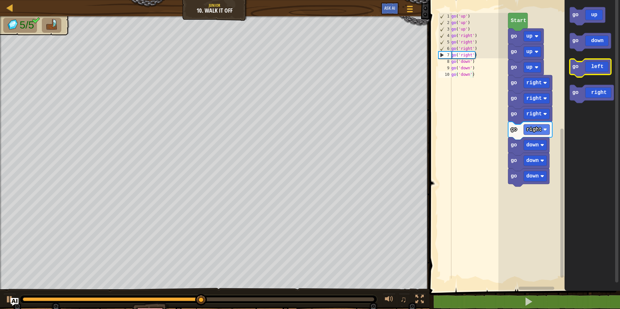
click at [590, 77] on rect "Blockly Workspace" at bounding box center [589, 68] width 41 height 18
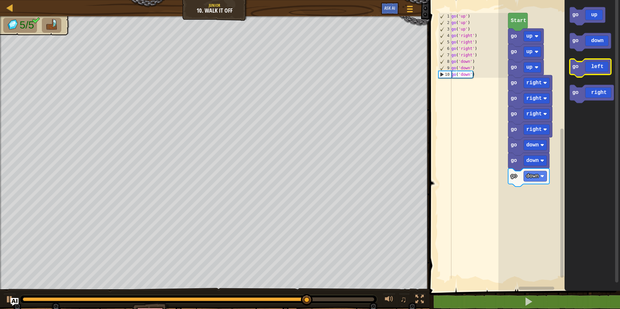
click at [598, 77] on rect "Blockly Workspace" at bounding box center [589, 68] width 41 height 18
click at [597, 74] on icon "Blockly Workspace" at bounding box center [589, 68] width 41 height 18
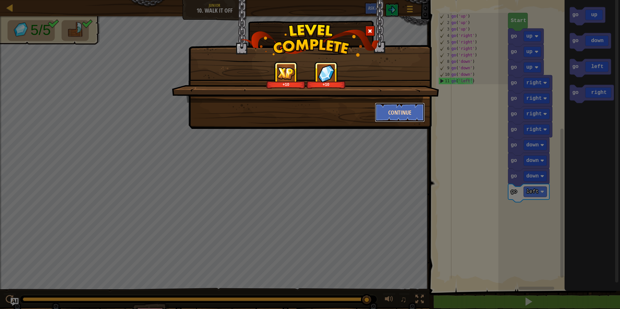
click at [389, 108] on button "Continue" at bounding box center [400, 112] width 50 height 19
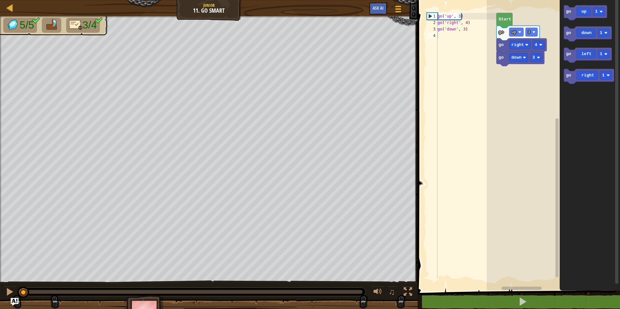
click at [569, 68] on icon "go up 1 go down 1 go left 1 go right 1" at bounding box center [589, 144] width 60 height 294
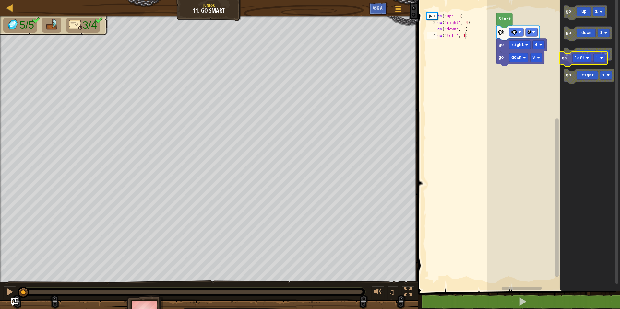
click at [546, 73] on div "go down 3 go right 4 go up 3 Start go up 1 go down 1 go left 1 go right 1 go le…" at bounding box center [552, 144] width 133 height 294
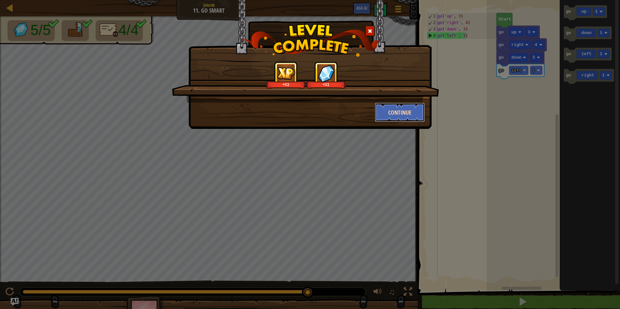
click at [397, 109] on button "Continue" at bounding box center [400, 112] width 50 height 19
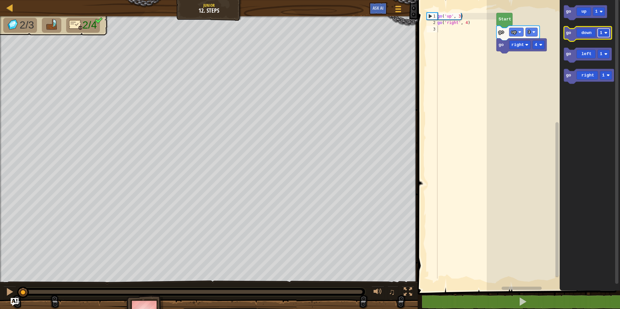
click at [602, 32] on rect "Blockly Workspace" at bounding box center [604, 33] width 12 height 8
click at [587, 38] on icon "Blockly Workspace" at bounding box center [588, 34] width 48 height 15
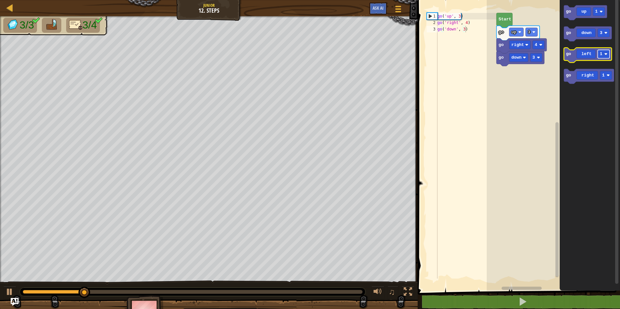
click at [603, 54] on rect "Blockly Workspace" at bounding box center [604, 54] width 12 height 8
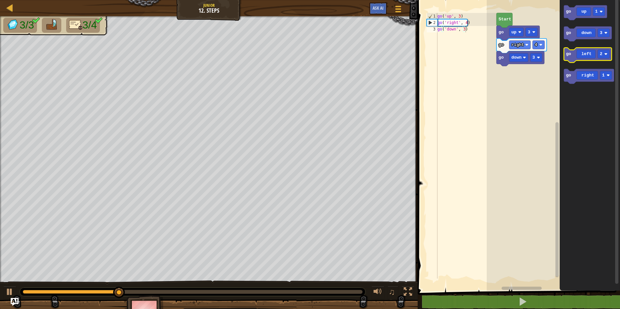
click at [588, 56] on icon "Blockly Workspace" at bounding box center [588, 55] width 48 height 15
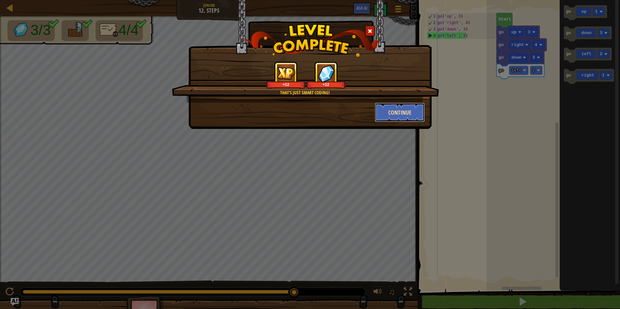
click at [399, 110] on button "Continue" at bounding box center [400, 112] width 50 height 19
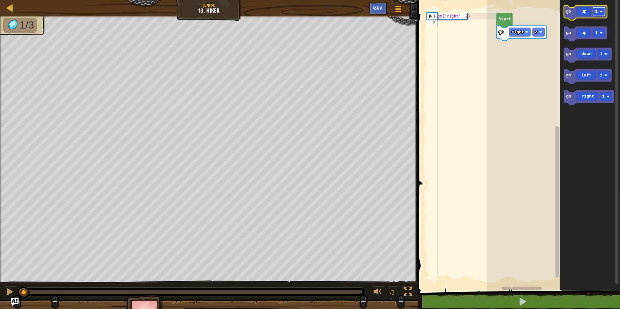
click at [601, 14] on rect "Blockly Workspace" at bounding box center [599, 11] width 12 height 8
click at [588, 16] on icon "Blockly Workspace" at bounding box center [585, 12] width 43 height 15
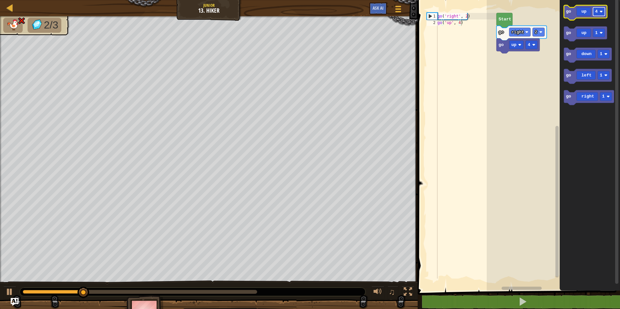
click at [596, 14] on text "4" at bounding box center [596, 11] width 3 height 5
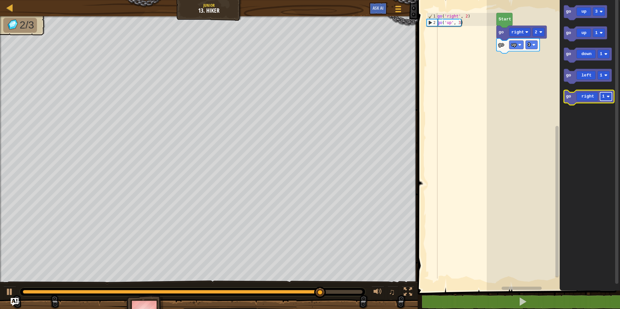
click at [608, 97] on image "Blockly Workspace" at bounding box center [607, 96] width 3 height 3
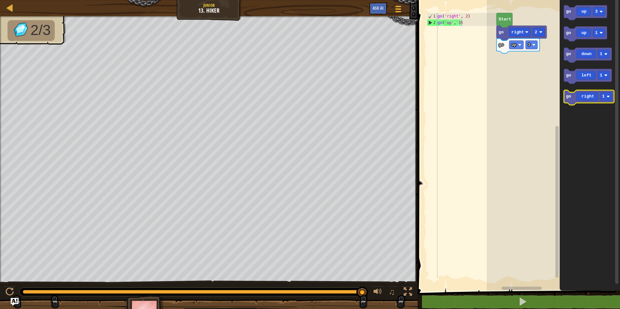
click at [607, 101] on icon "Blockly Workspace" at bounding box center [589, 97] width 50 height 15
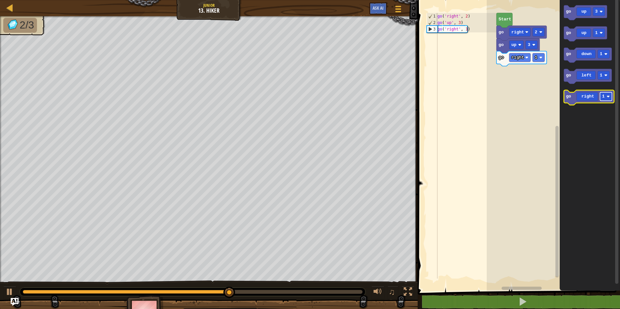
click at [605, 100] on rect "Blockly Workspace" at bounding box center [606, 96] width 12 height 8
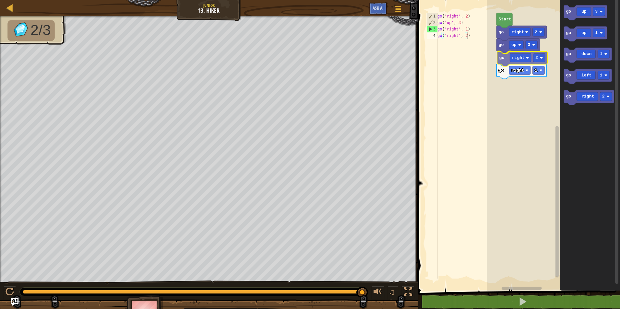
click at [528, 60] on div "Start go right 2 go up 3 go right 2 go right 1 go up 3 go up 1 go down 1 go lef…" at bounding box center [552, 144] width 133 height 294
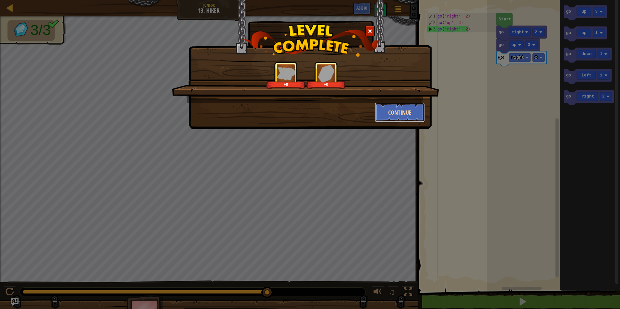
click at [414, 111] on button "Continue" at bounding box center [400, 112] width 50 height 19
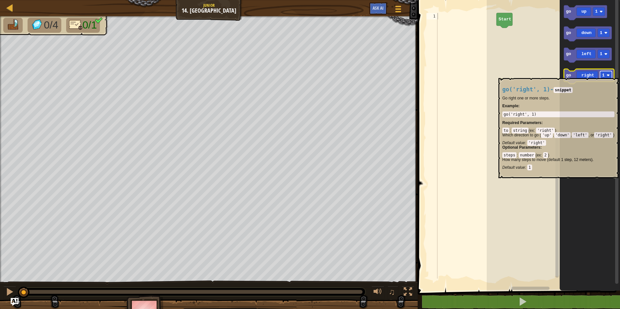
click at [607, 75] on image "Blockly Workspace" at bounding box center [607, 75] width 3 height 3
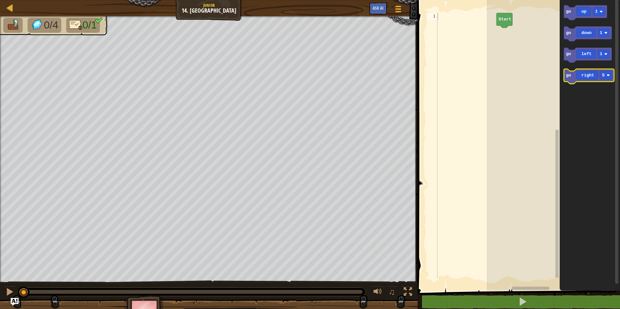
click at [595, 80] on icon "Blockly Workspace" at bounding box center [589, 76] width 50 height 15
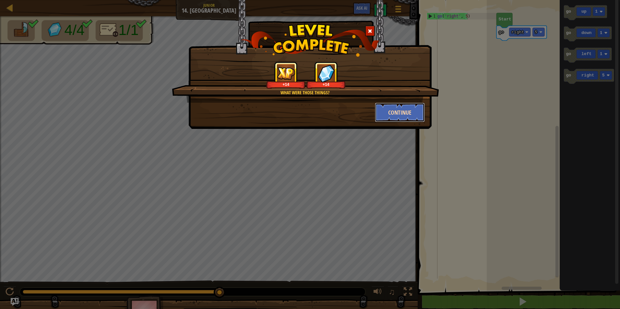
click at [415, 118] on button "Continue" at bounding box center [400, 112] width 50 height 19
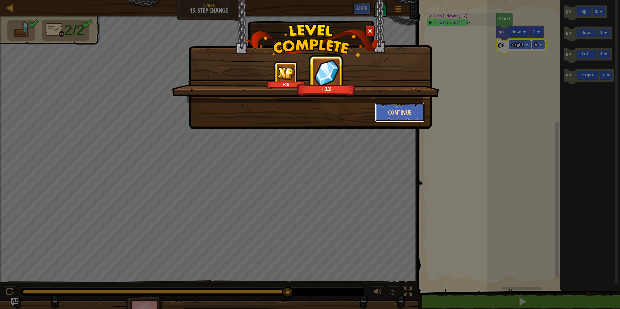
click at [397, 120] on button "Continue" at bounding box center [400, 112] width 50 height 19
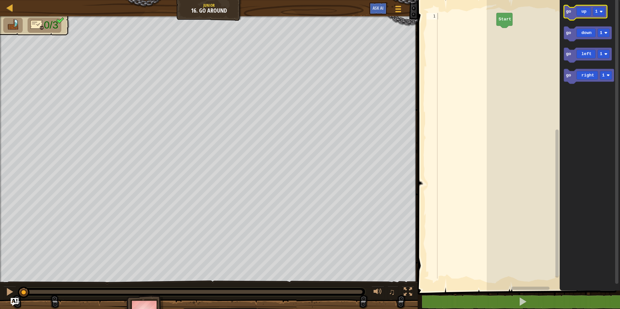
click at [571, 17] on icon "Blockly Workspace" at bounding box center [585, 12] width 43 height 15
click at [602, 11] on image "Blockly Workspace" at bounding box center [600, 11] width 3 height 3
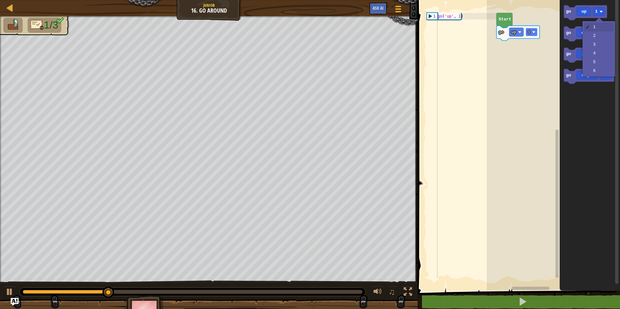
click at [532, 28] on rect "Blockly Workspace" at bounding box center [531, 32] width 12 height 8
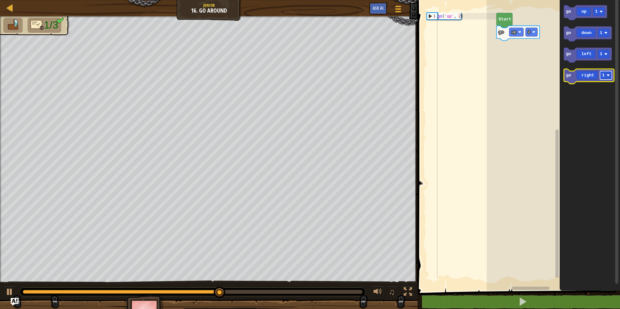
click at [607, 79] on rect "Blockly Workspace" at bounding box center [606, 75] width 12 height 8
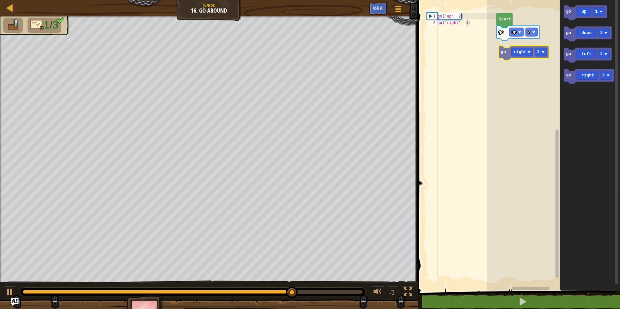
click at [528, 50] on div "Start go up 2 go up 1 go down 1 go left 1 go right 3 go right 3" at bounding box center [552, 144] width 133 height 294
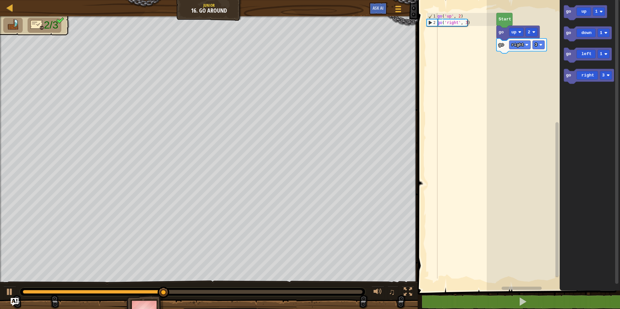
click at [585, 49] on g "go up 1 go down 1 go left 1 go right 3" at bounding box center [589, 44] width 50 height 79
click at [603, 35] on rect "Blockly Workspace" at bounding box center [604, 33] width 12 height 8
click at [586, 38] on icon "Blockly Workspace" at bounding box center [588, 34] width 48 height 15
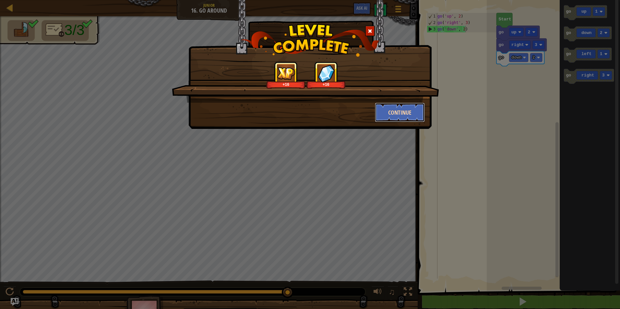
click at [401, 107] on button "Continue" at bounding box center [400, 112] width 50 height 19
